Goal: Task Accomplishment & Management: Use online tool/utility

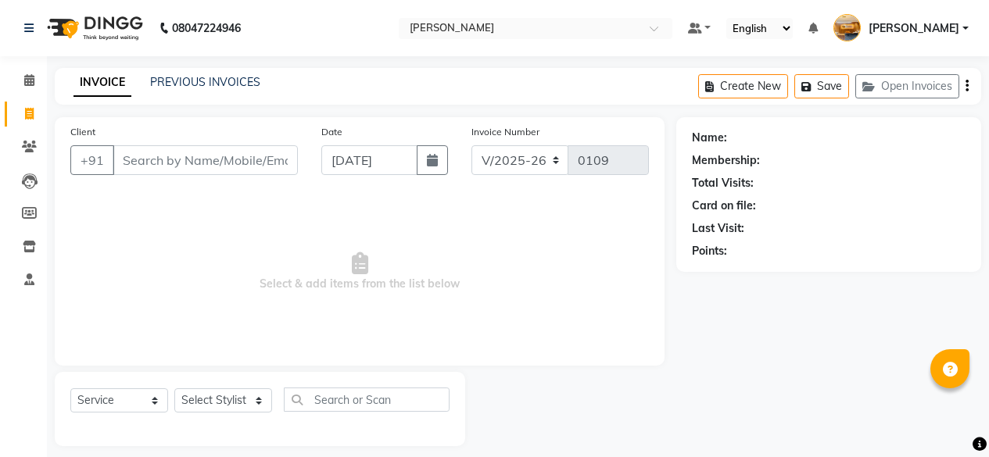
select select "7913"
select select "service"
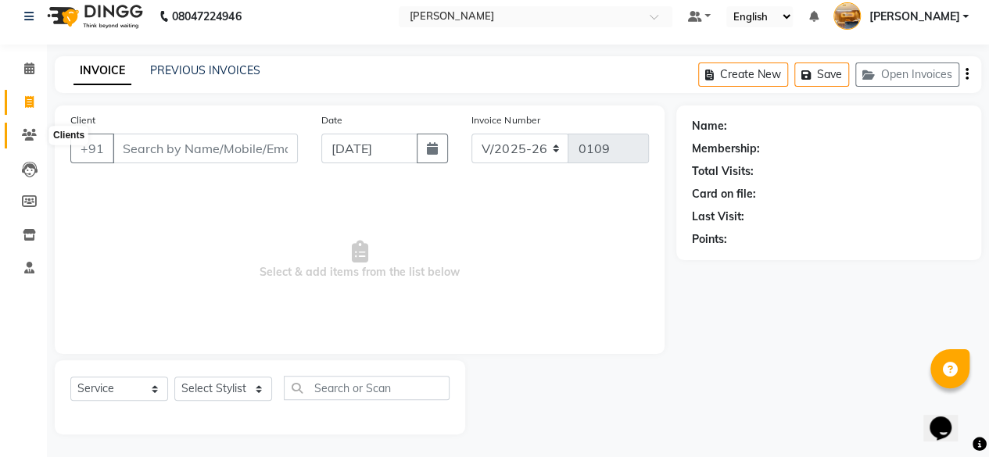
click at [26, 131] on icon at bounding box center [29, 135] width 15 height 12
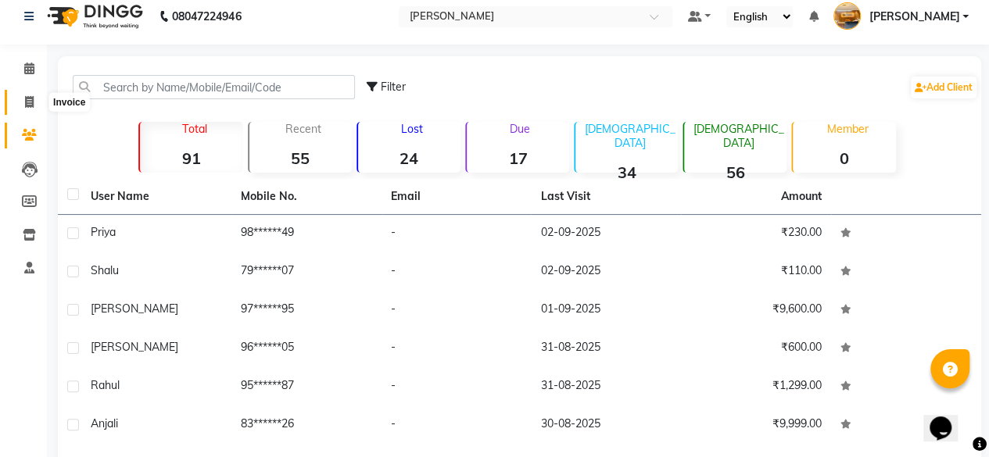
click at [25, 95] on span at bounding box center [29, 103] width 27 height 18
select select "service"
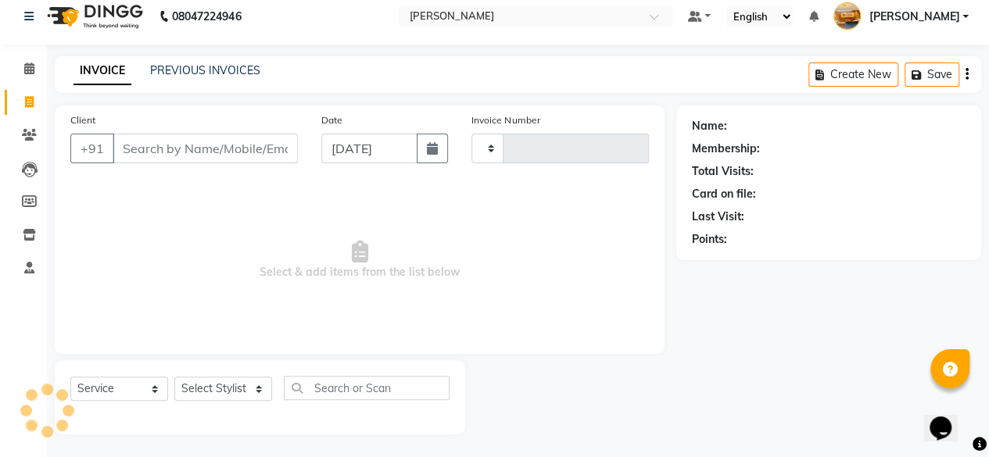
type input "0109"
select select "7913"
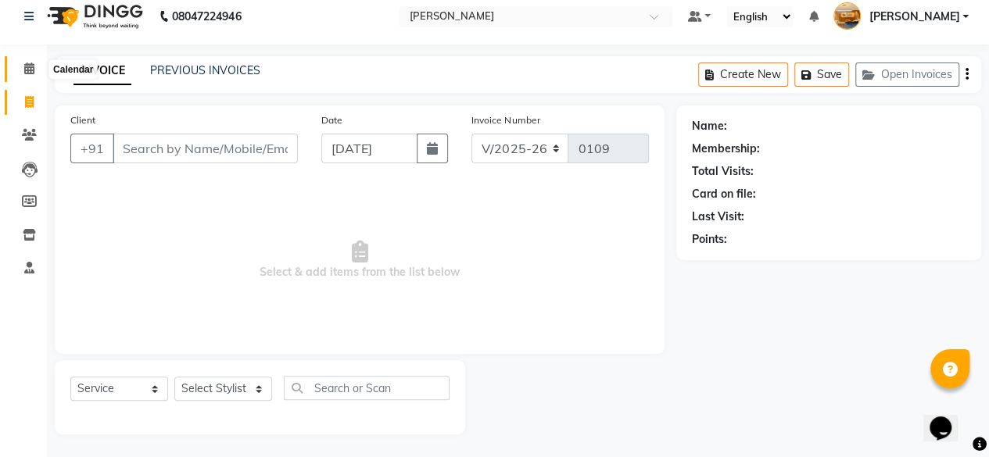
click at [27, 71] on icon at bounding box center [29, 69] width 10 height 12
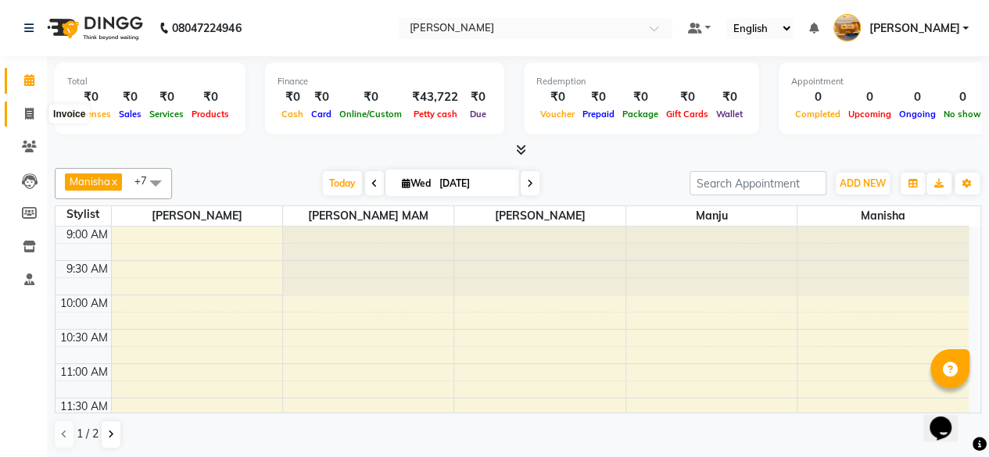
click at [20, 115] on span at bounding box center [29, 115] width 27 height 18
select select "service"
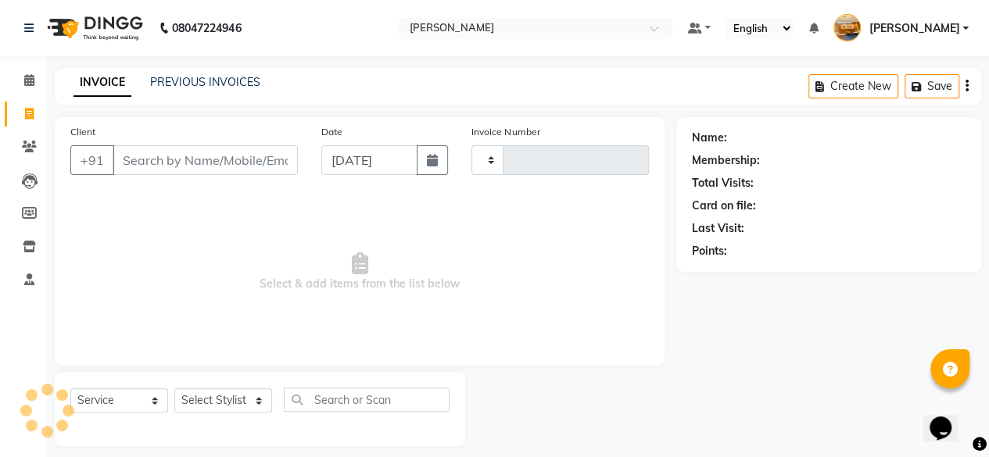
type input "0109"
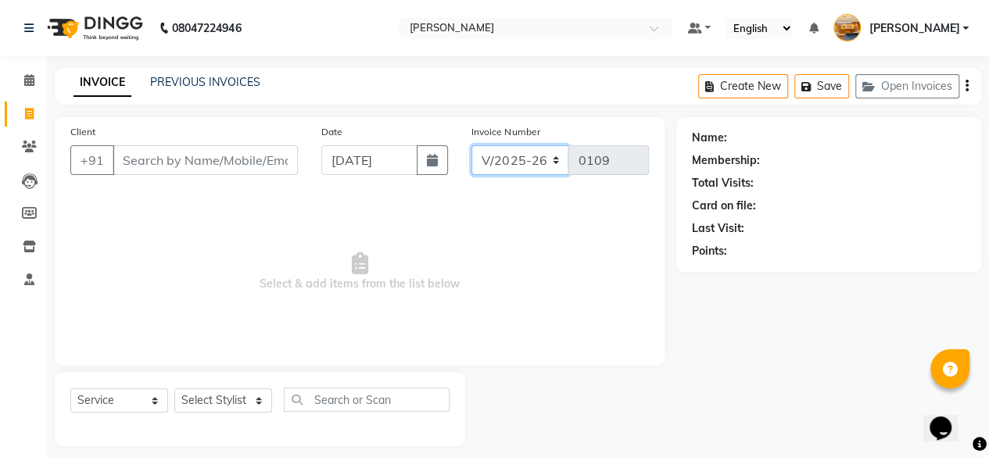
click at [557, 159] on select "V/2025 V/2025-26" at bounding box center [520, 160] width 98 height 30
select select "7914"
click at [471, 145] on select "V/2025 V/2025-26" at bounding box center [520, 160] width 98 height 30
type input "0001"
click at [527, 220] on span "Select & add items from the list below" at bounding box center [359, 272] width 578 height 156
